Goal: Navigation & Orientation: Find specific page/section

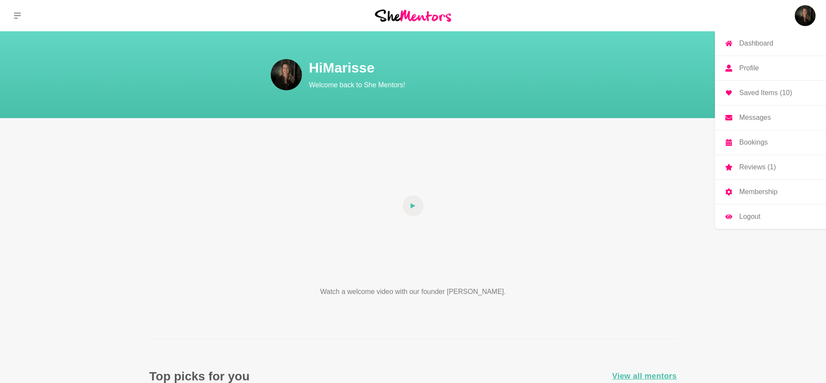
click at [763, 115] on p "Messages" at bounding box center [756, 117] width 32 height 7
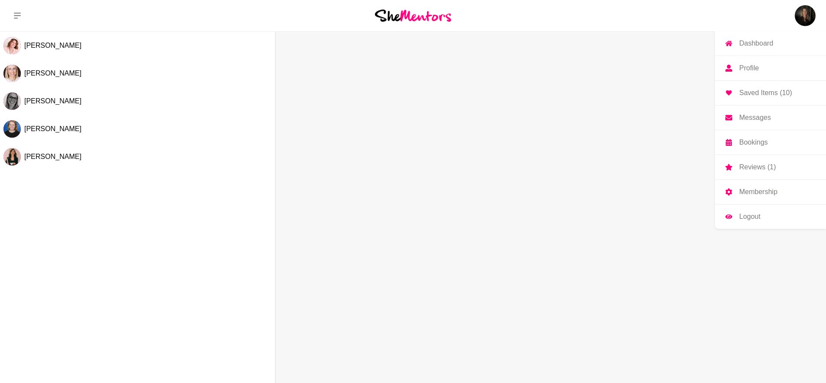
click at [764, 161] on link "Reviews (1)" at bounding box center [770, 167] width 111 height 24
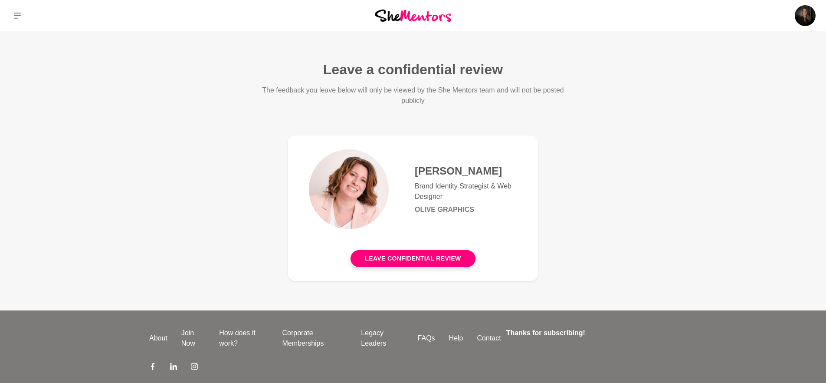
click at [436, 19] on img at bounding box center [413, 16] width 76 height 12
